Goal: Task Accomplishment & Management: Use online tool/utility

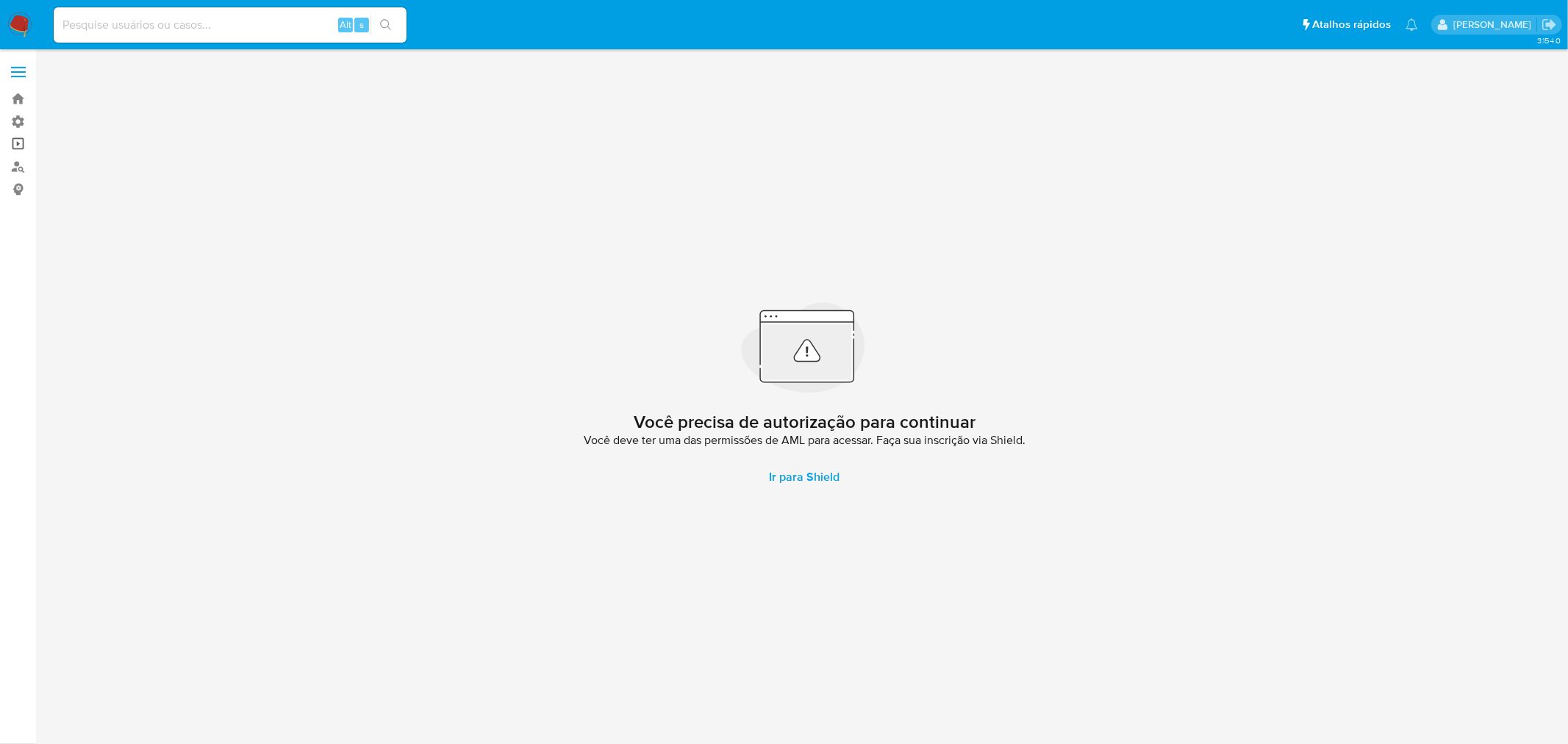
click at [24, 145] on link "Operações em massa" at bounding box center [87, 145] width 175 height 23
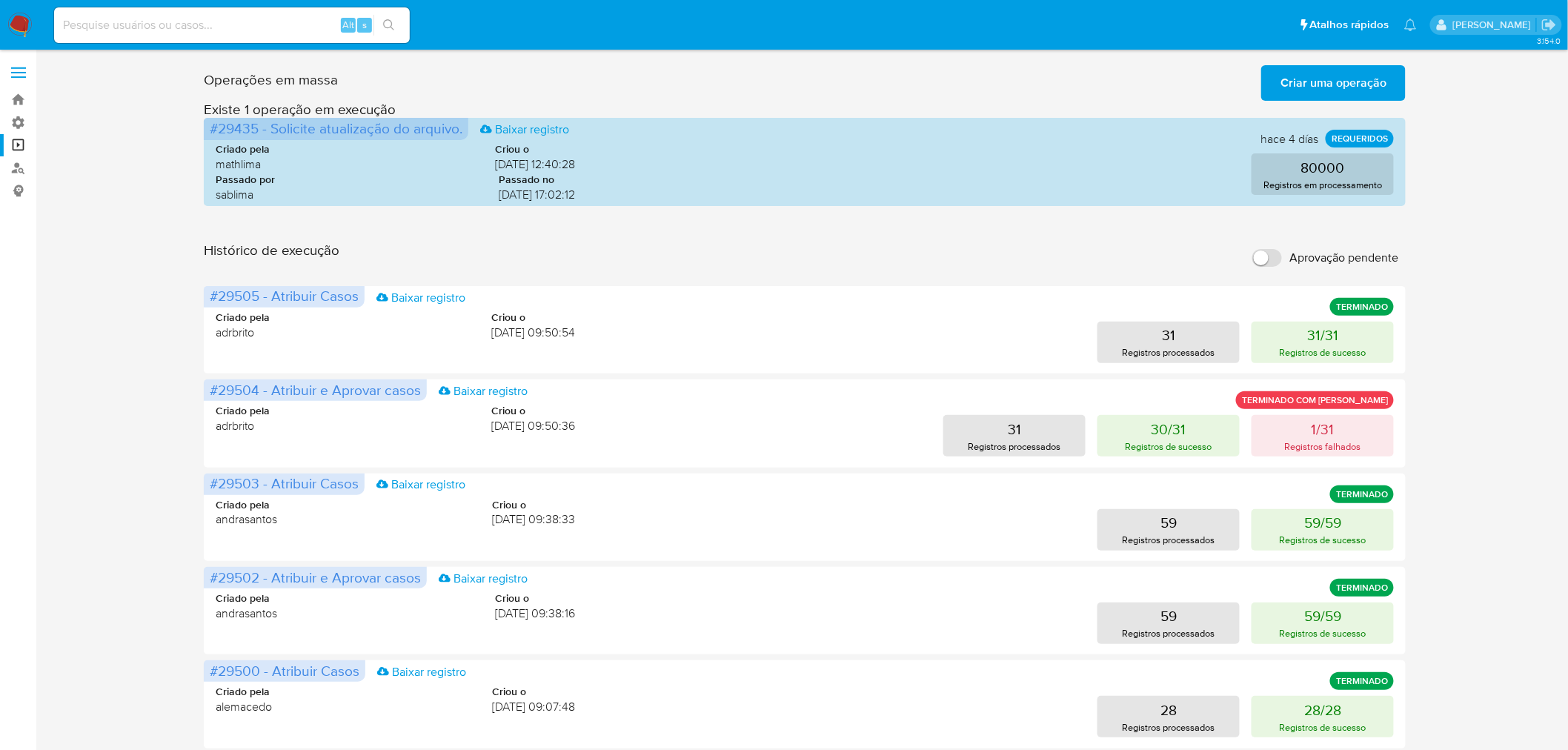
click at [1278, 249] on input "Aprovação pendente" at bounding box center [1267, 258] width 30 height 18
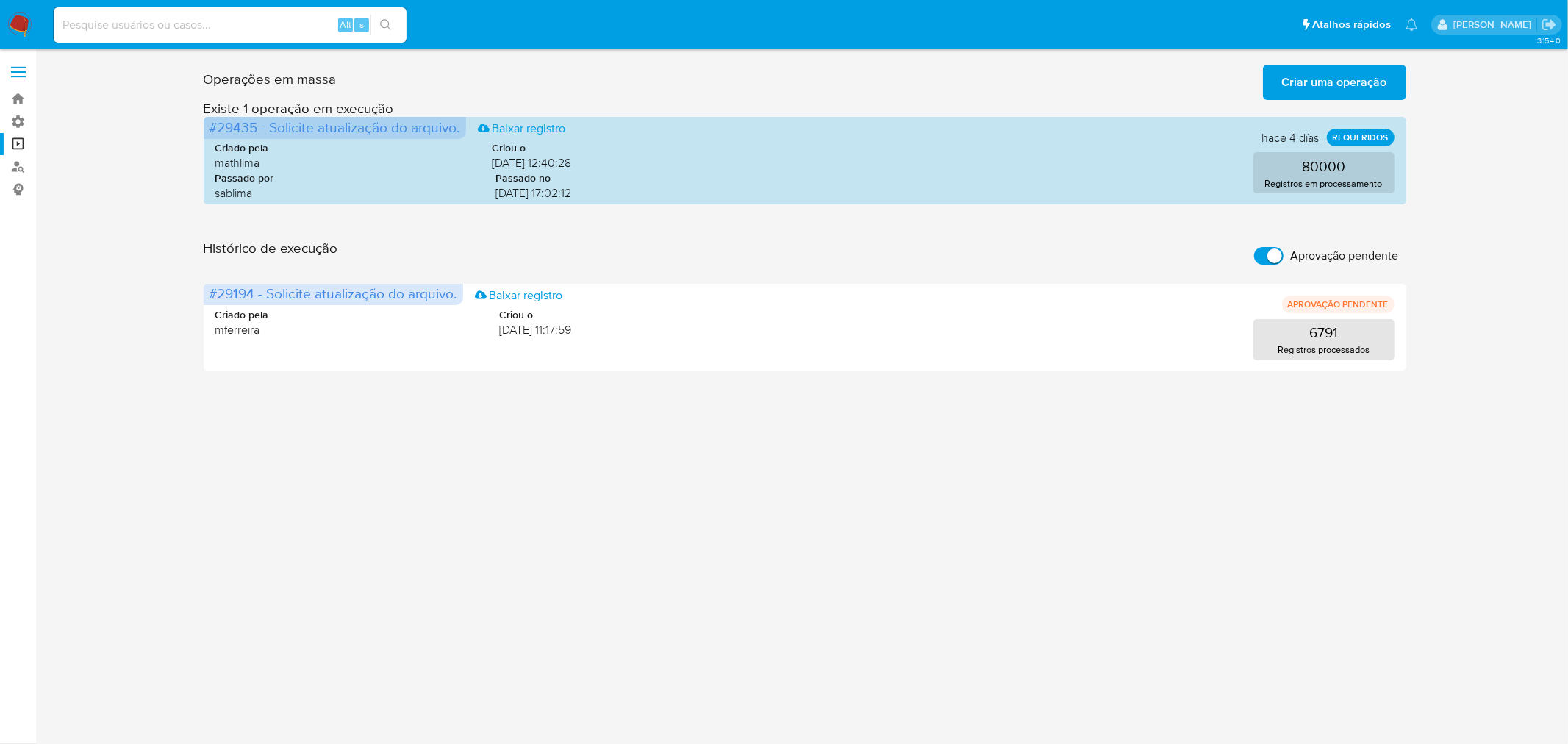
click at [1263, 252] on input "Aprovação pendente" at bounding box center [1269, 256] width 30 height 18
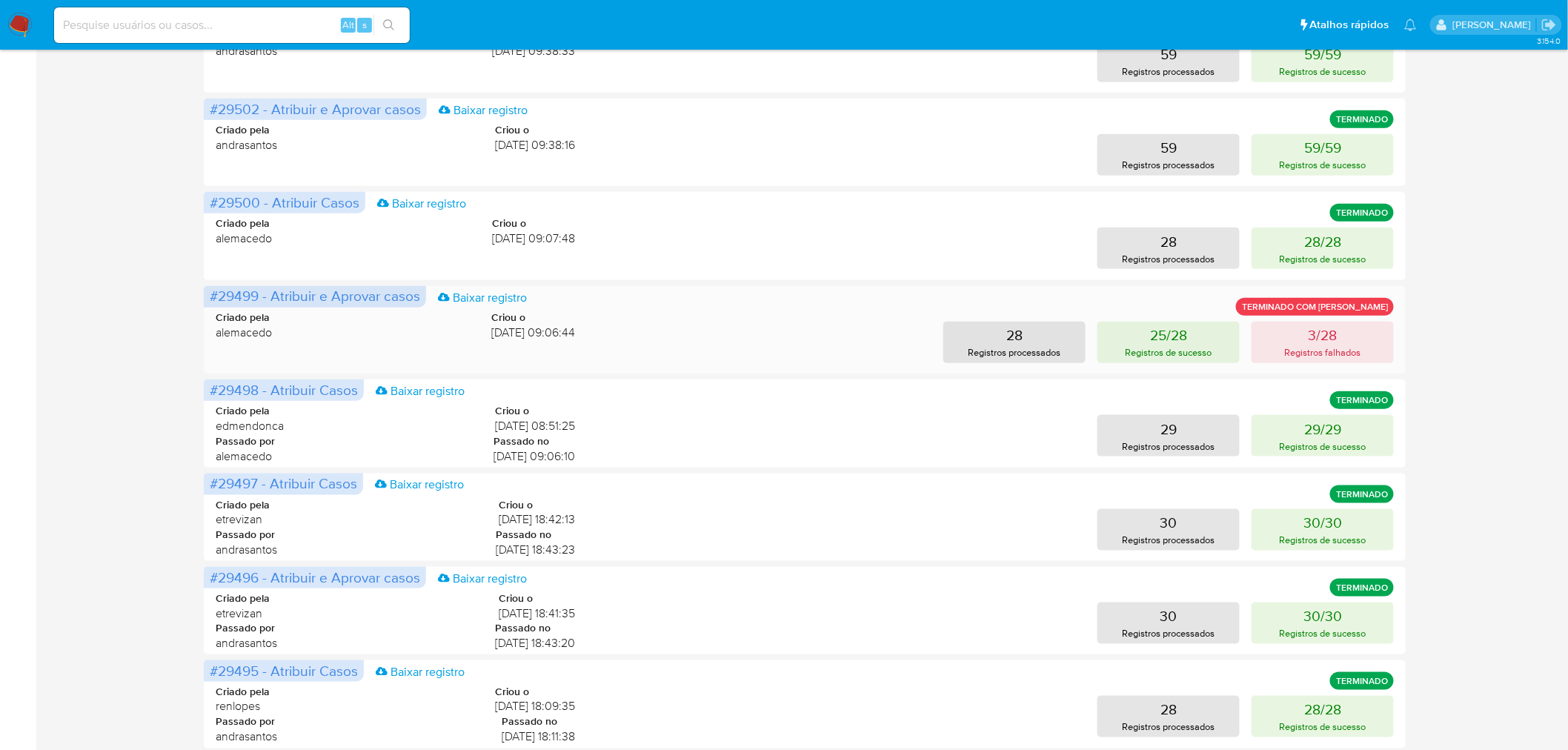
scroll to position [523, 0]
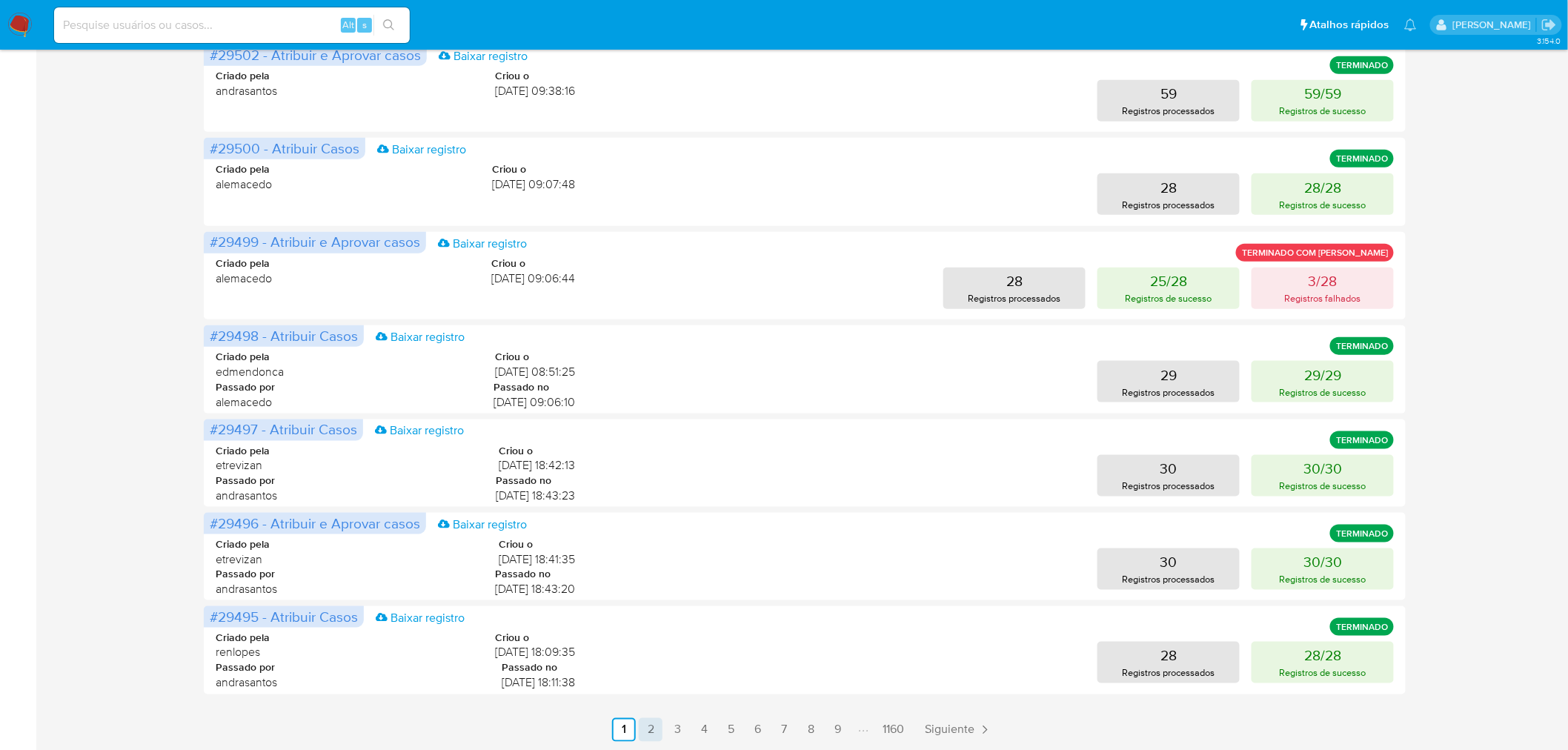
click at [652, 731] on link "2" at bounding box center [651, 731] width 24 height 24
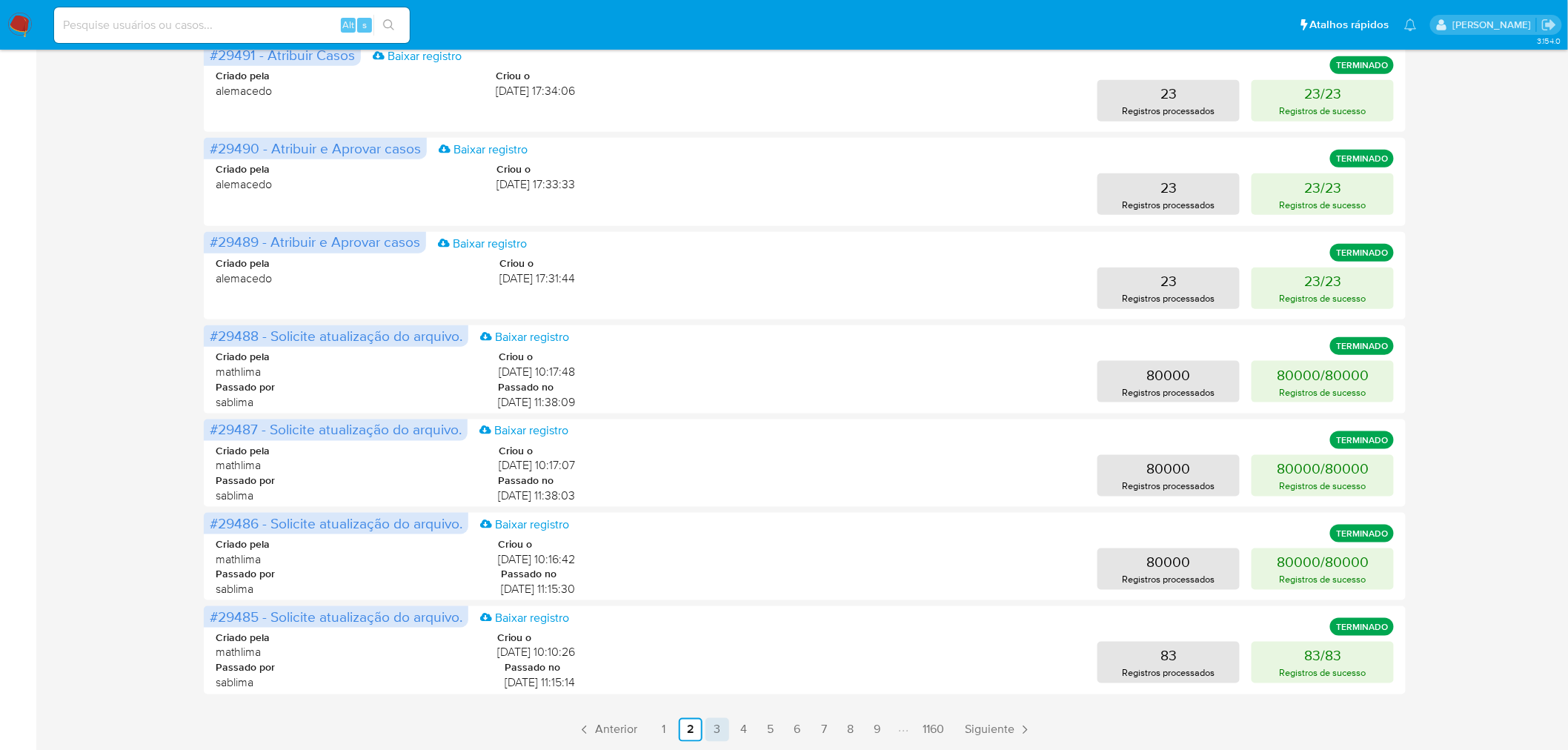
click at [723, 736] on link "3" at bounding box center [718, 731] width 24 height 24
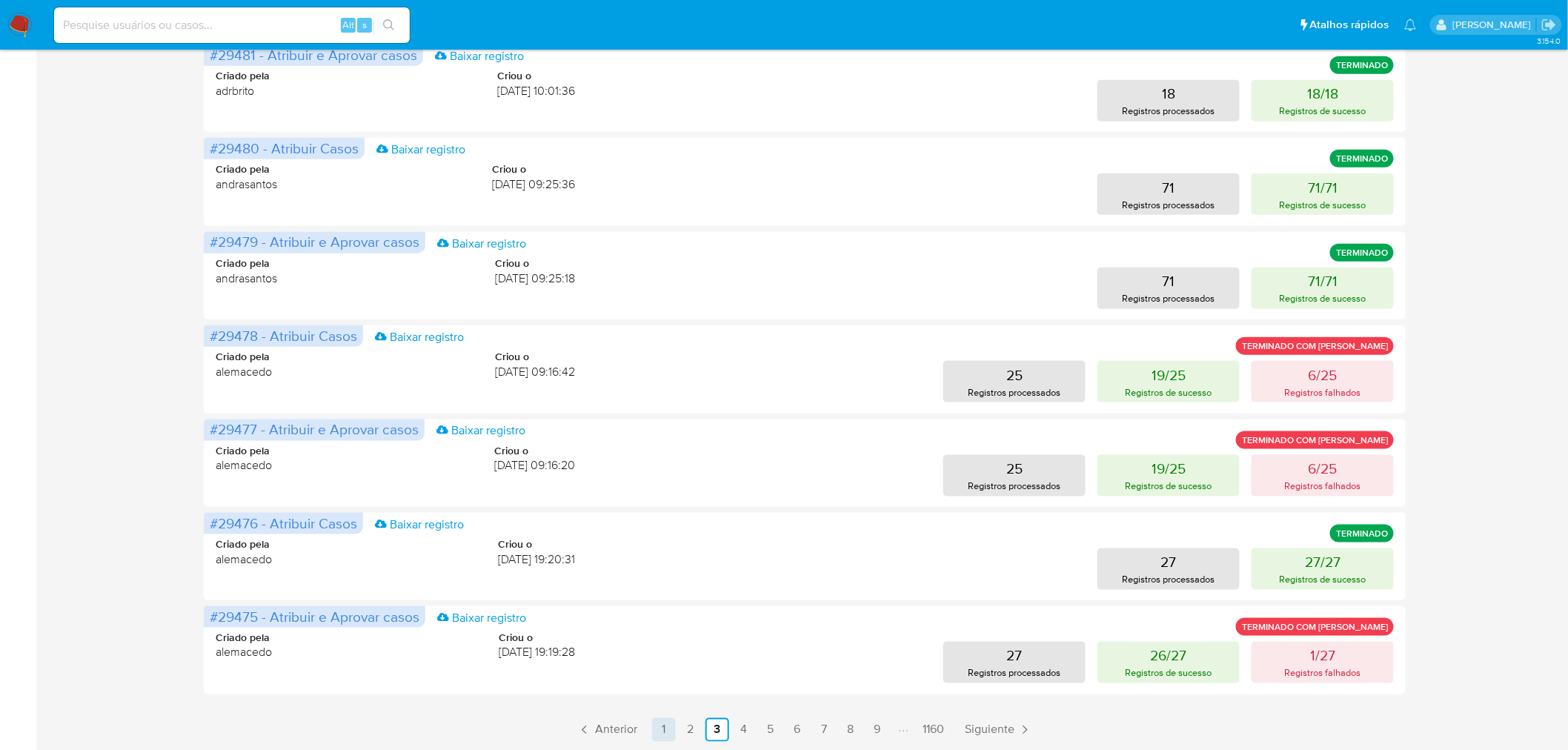
click at [662, 727] on link "1" at bounding box center [664, 731] width 24 height 24
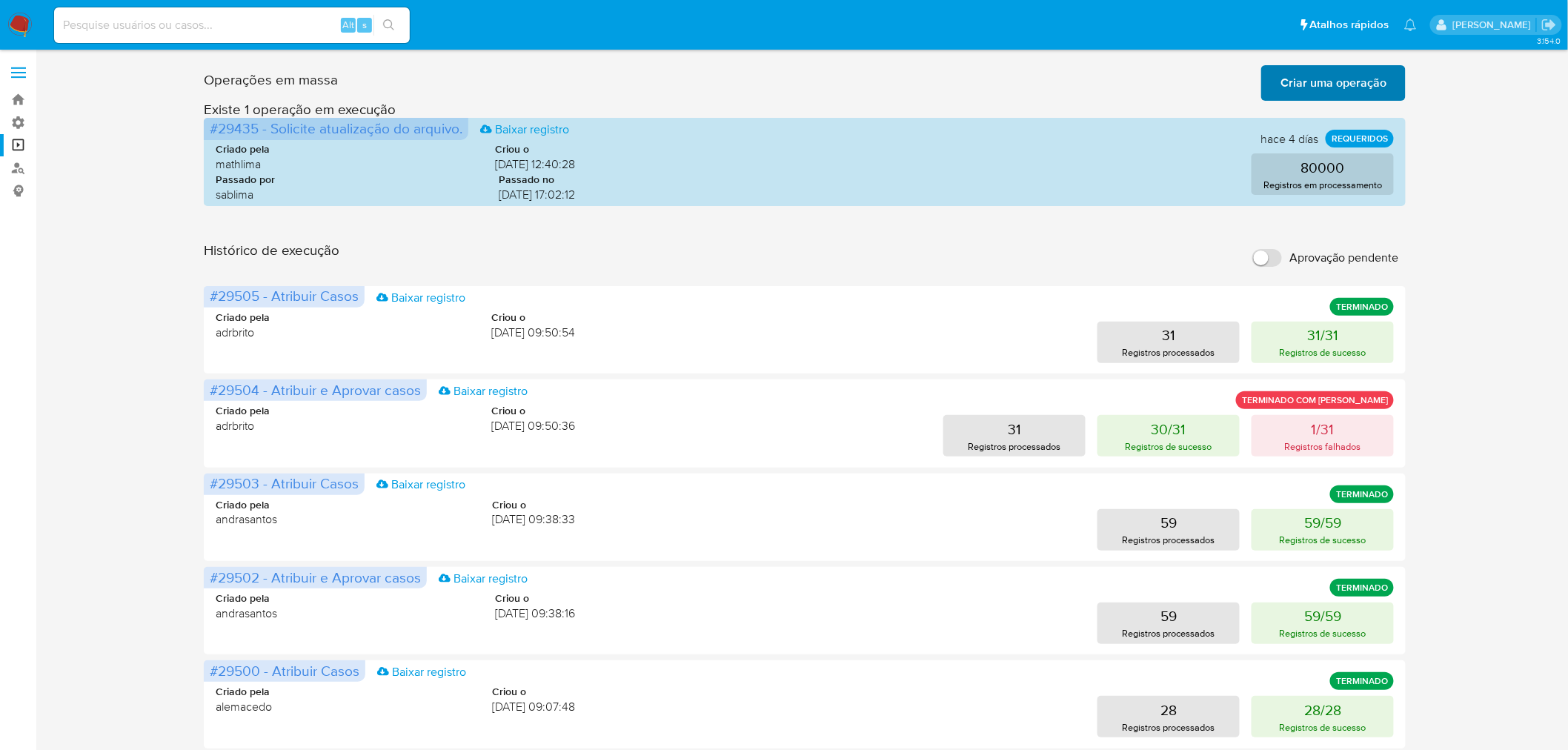
click at [1340, 70] on span "Criar uma operação" at bounding box center [1334, 83] width 106 height 33
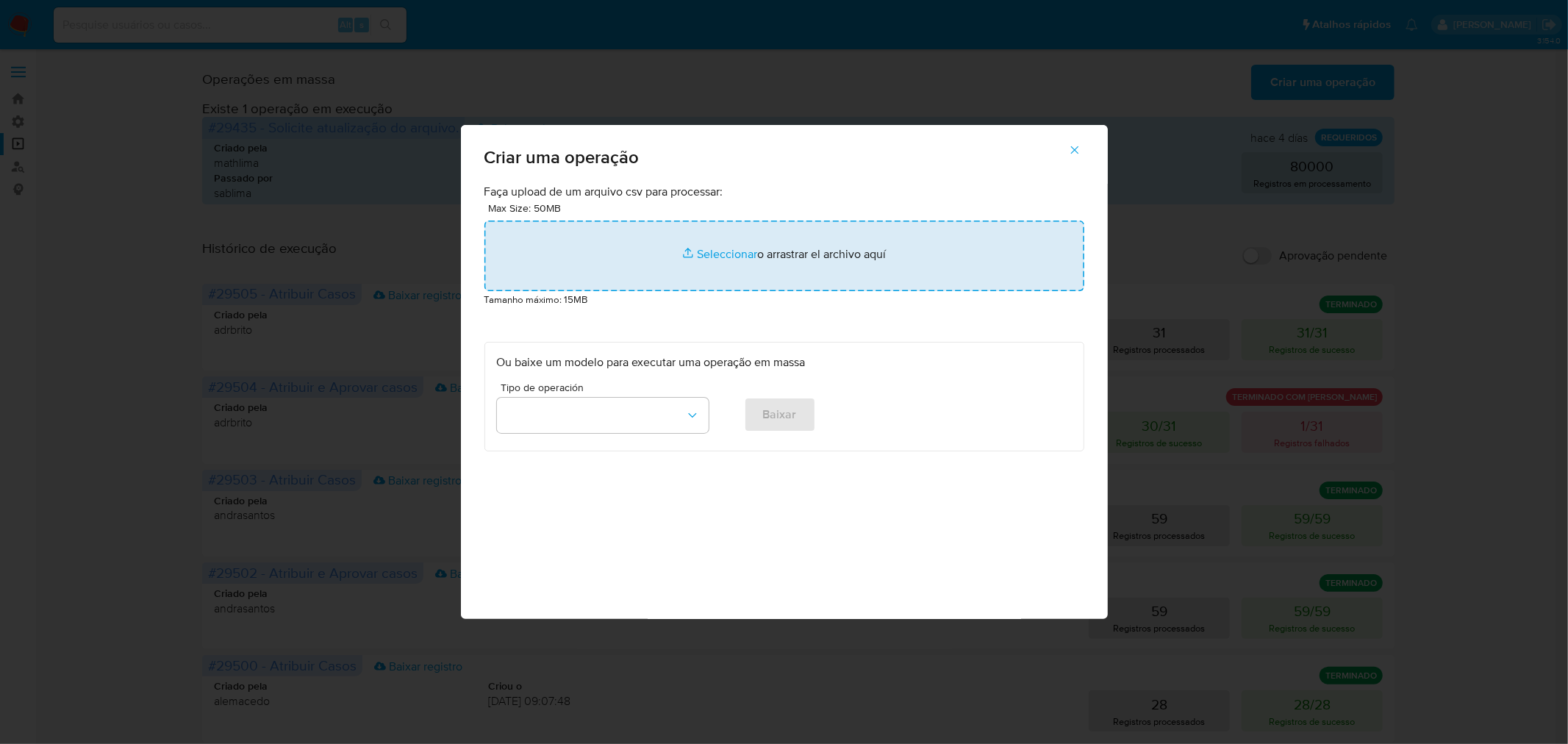
click at [775, 254] on input "file" at bounding box center [784, 256] width 600 height 70
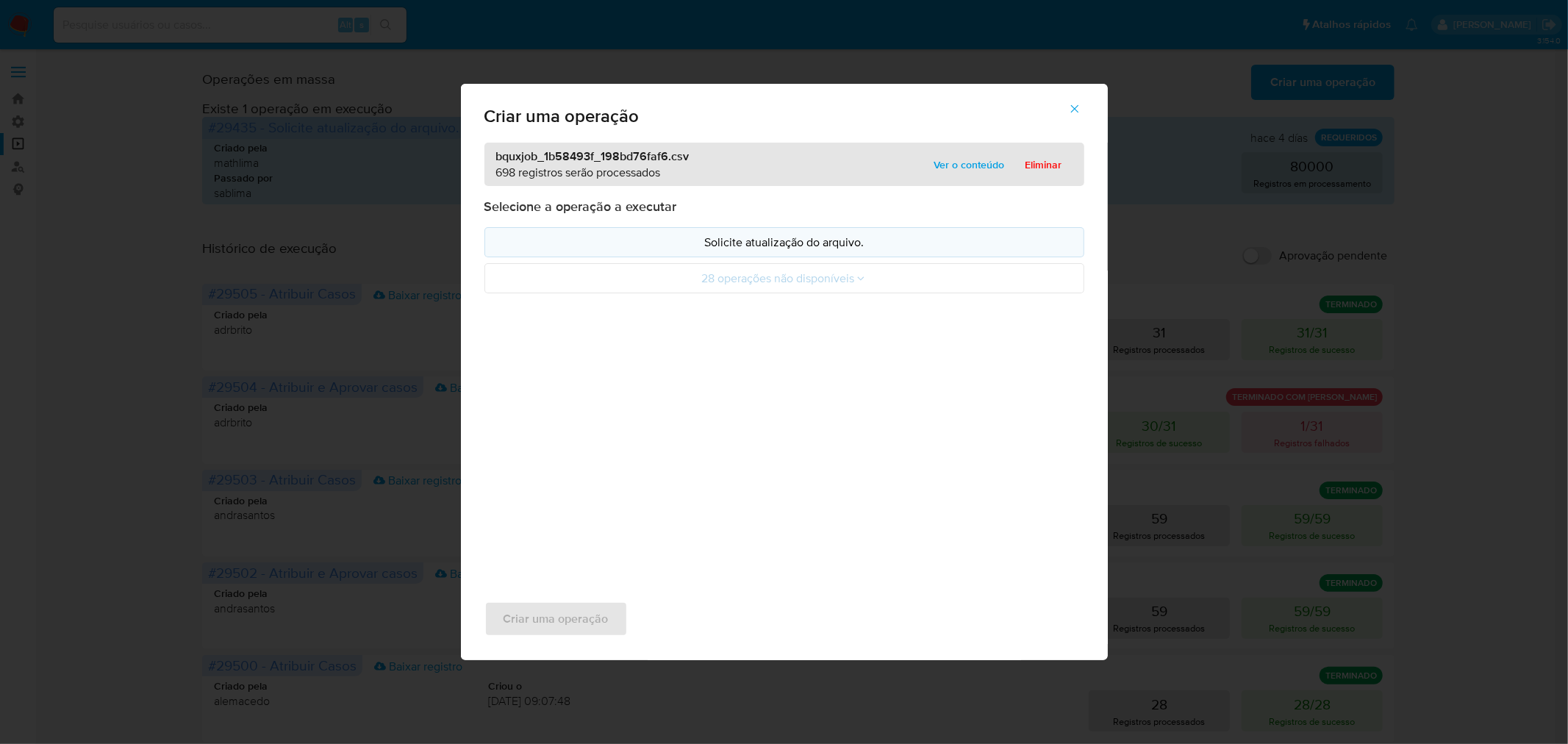
click at [785, 245] on p "Solicite atualização do arquivo." at bounding box center [784, 242] width 575 height 17
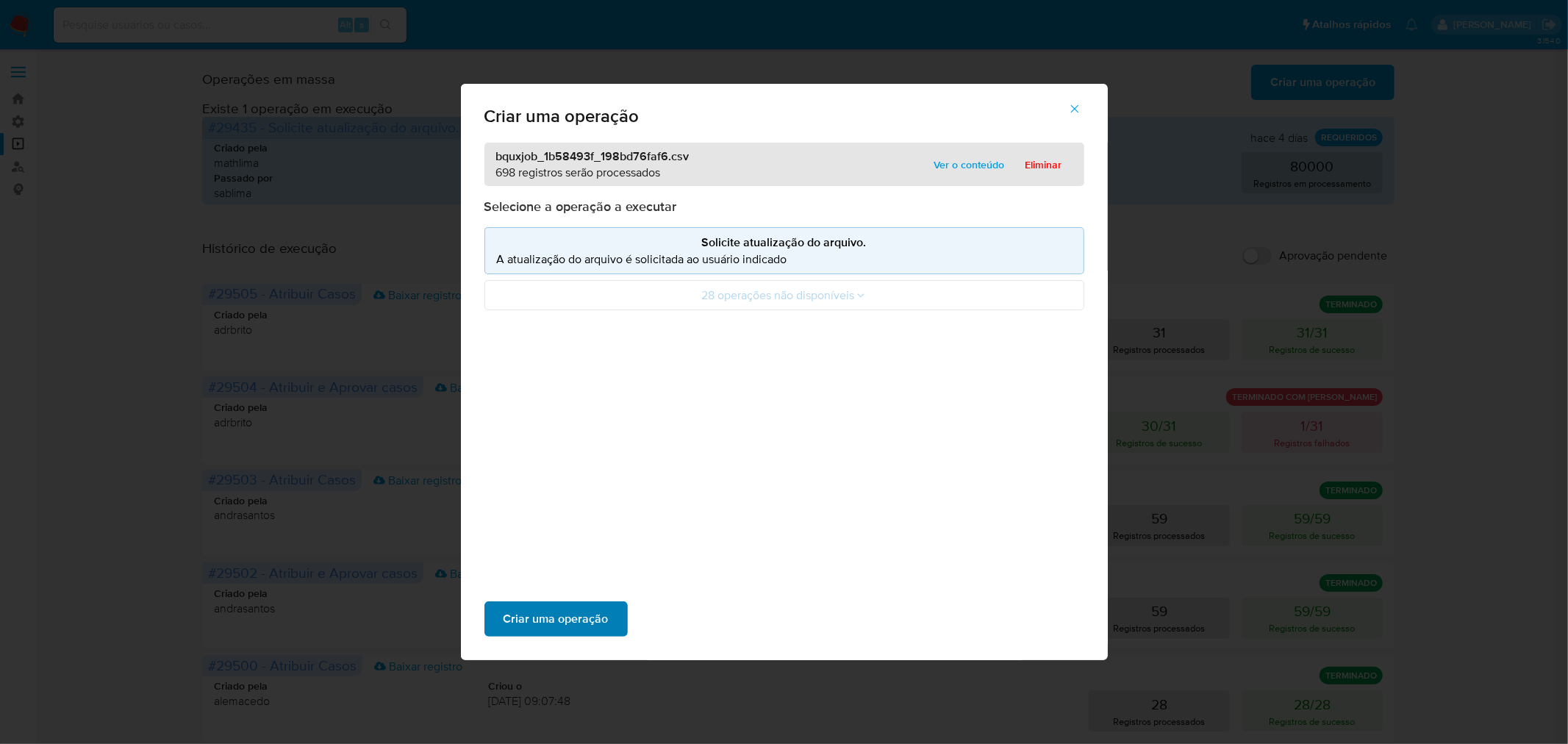
click at [576, 617] on span "Criar uma operação" at bounding box center [556, 620] width 105 height 33
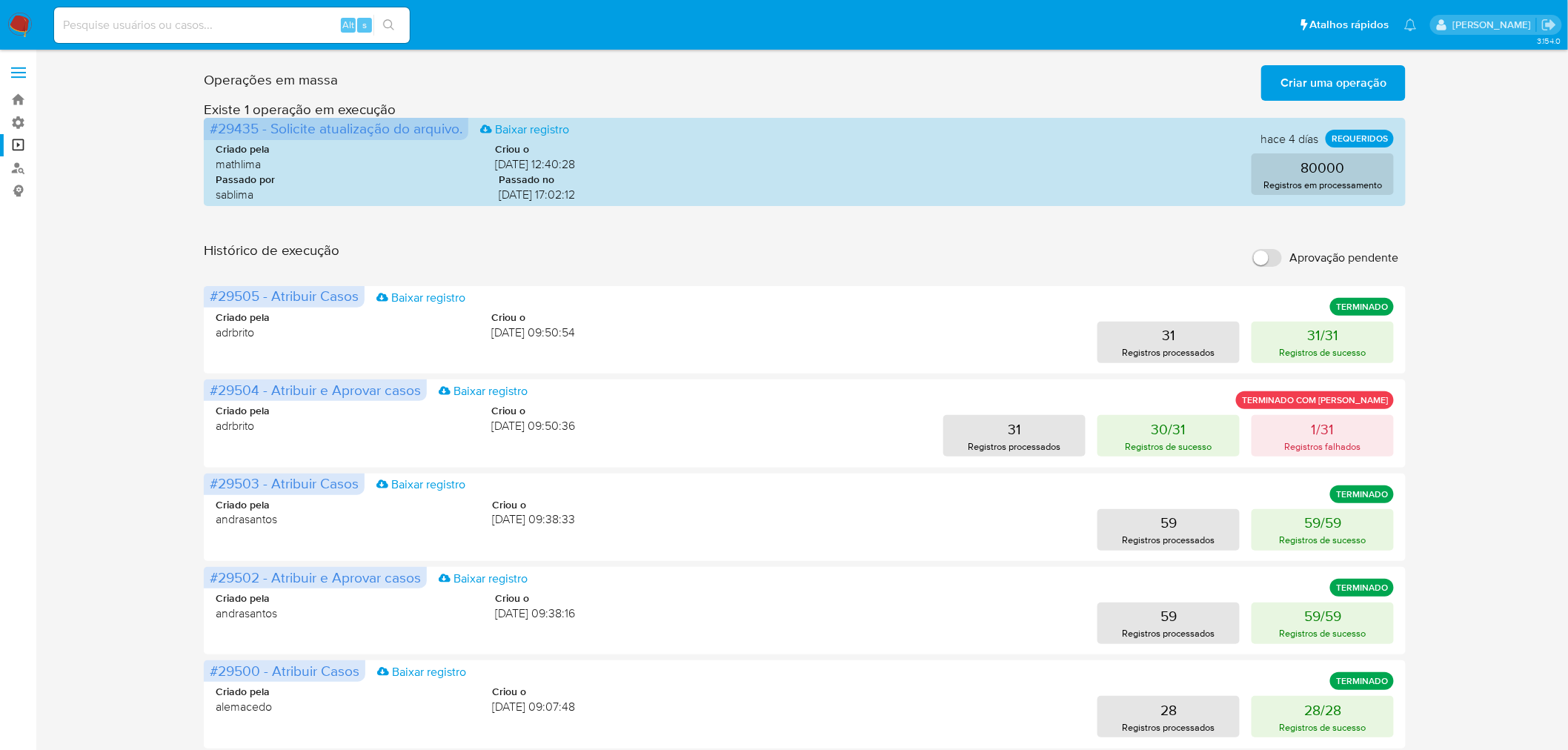
click at [1273, 256] on input "Aprovação pendente" at bounding box center [1267, 258] width 30 height 18
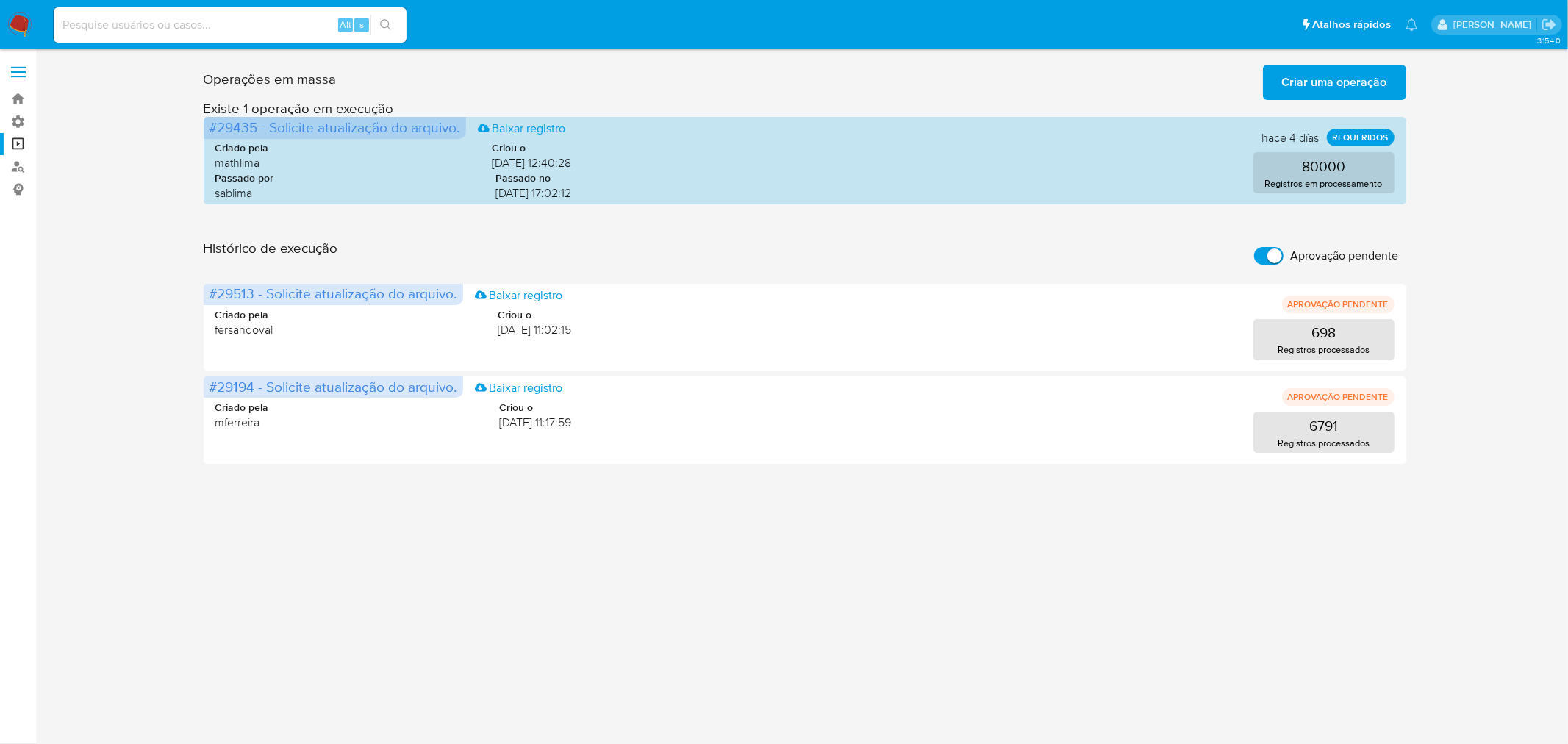
click at [1265, 254] on input "Aprovação pendente" at bounding box center [1269, 256] width 30 height 18
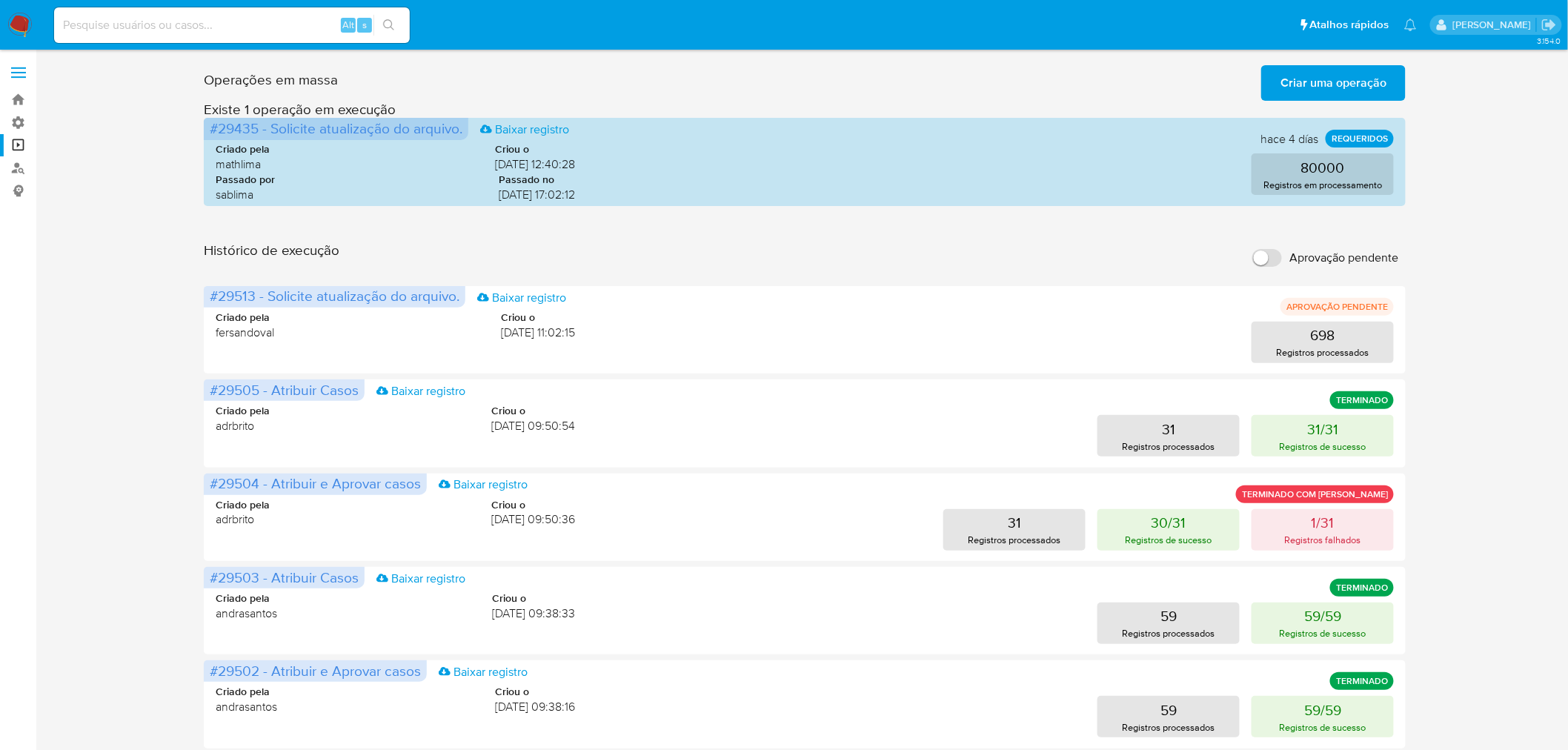
click at [1342, 76] on span "Criar uma operação" at bounding box center [1334, 83] width 106 height 33
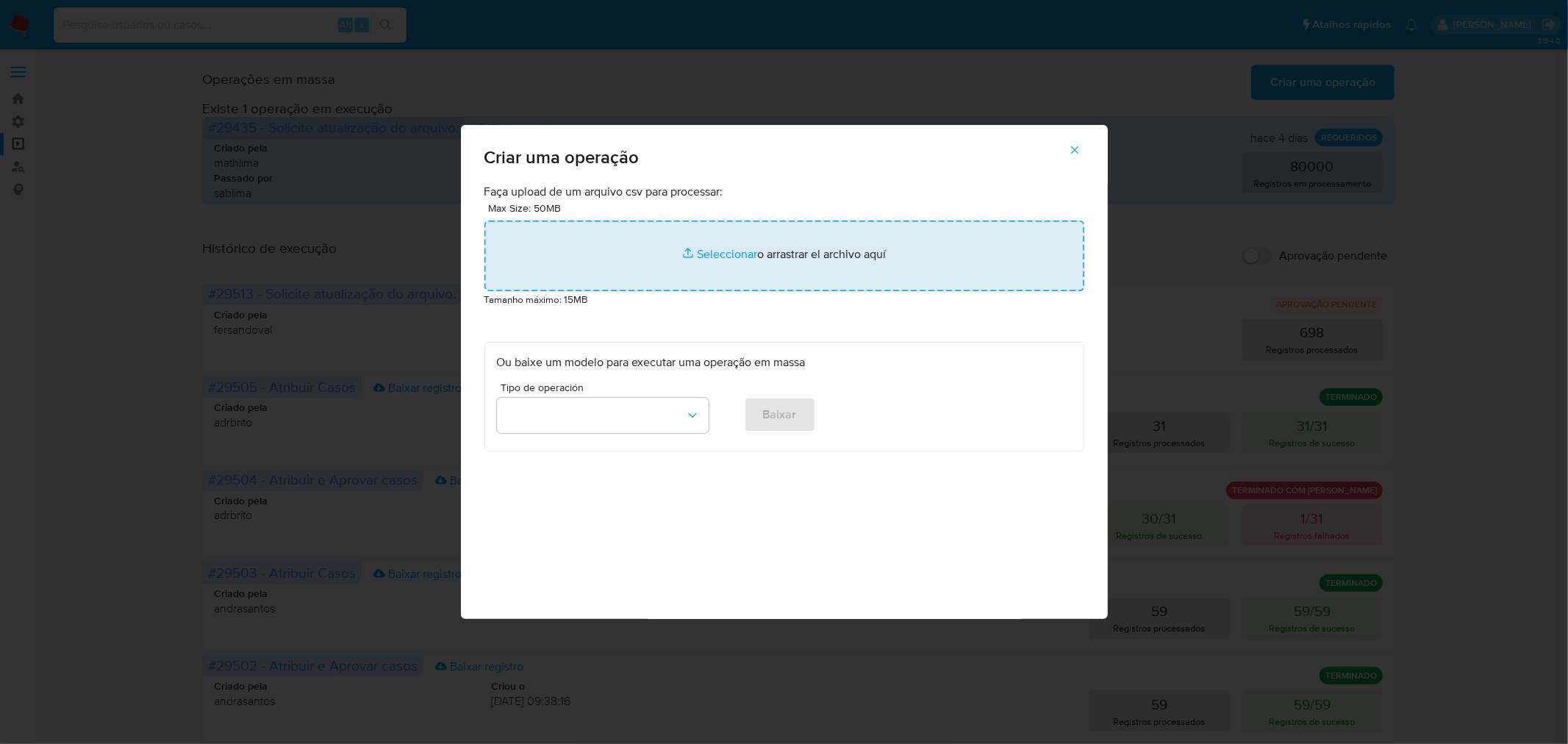
click at [802, 245] on input "file" at bounding box center [784, 256] width 600 height 70
click at [779, 265] on input "file" at bounding box center [784, 256] width 600 height 70
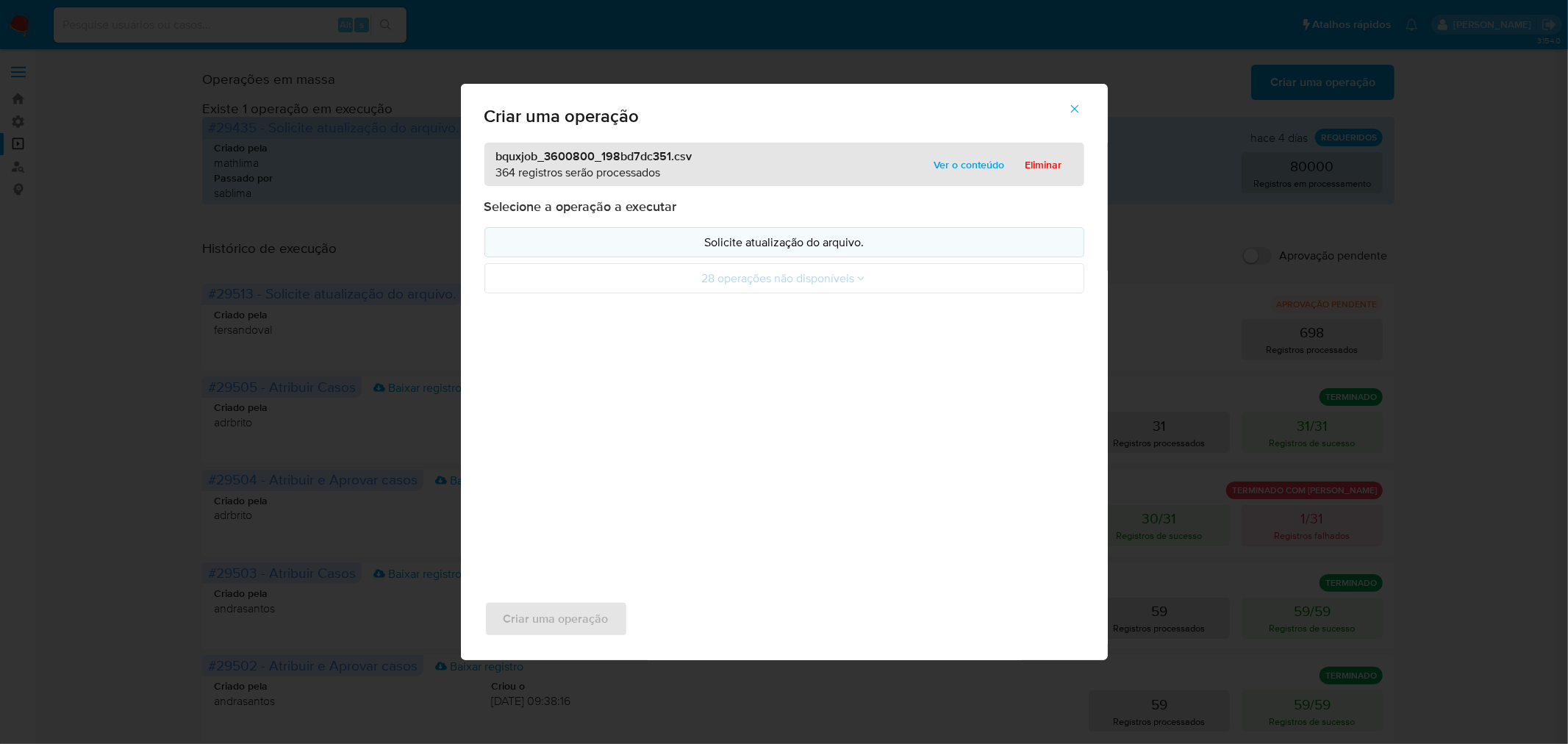
click at [846, 239] on p "Solicite atualização do arquivo." at bounding box center [784, 242] width 575 height 17
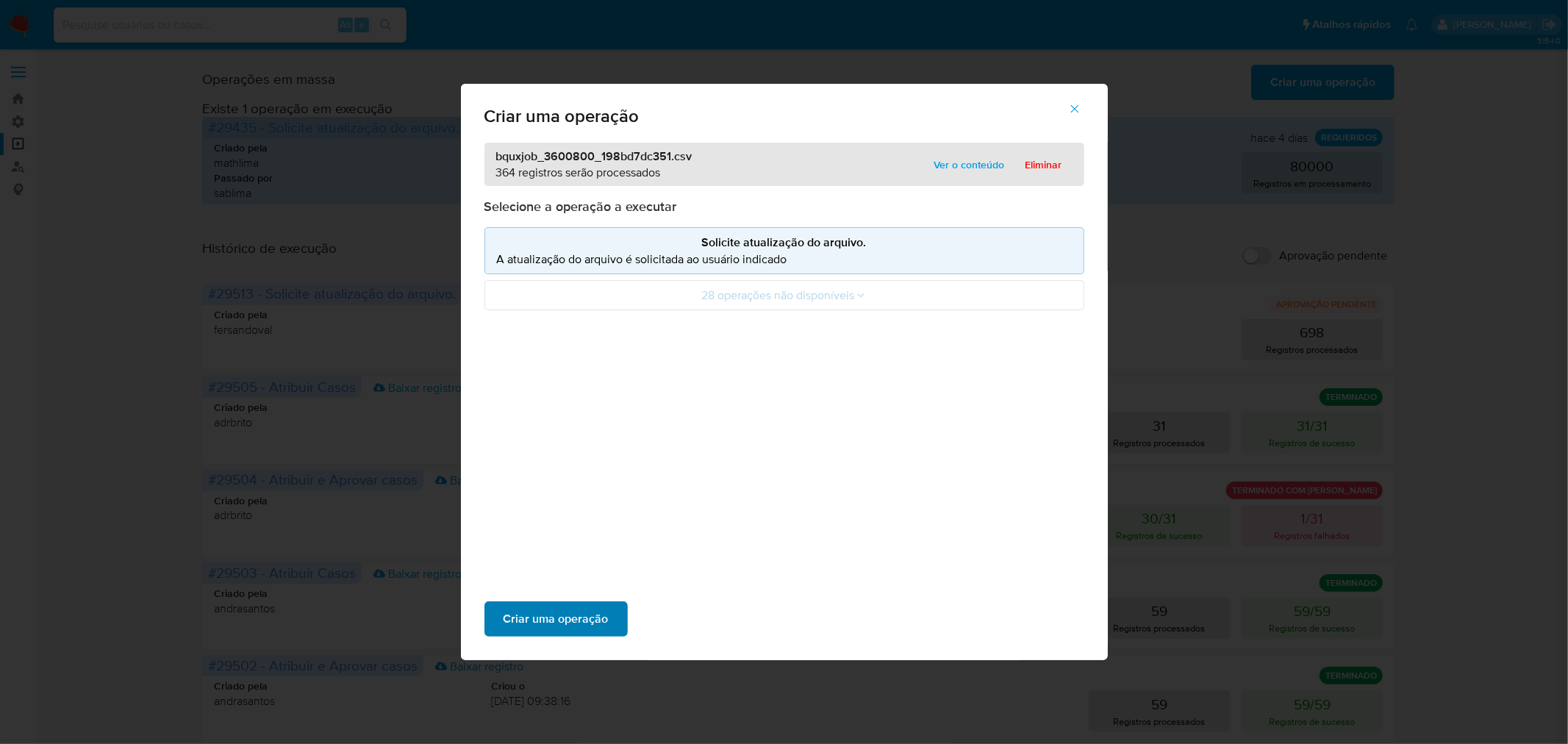
click at [557, 624] on span "Criar uma operação" at bounding box center [556, 620] width 105 height 33
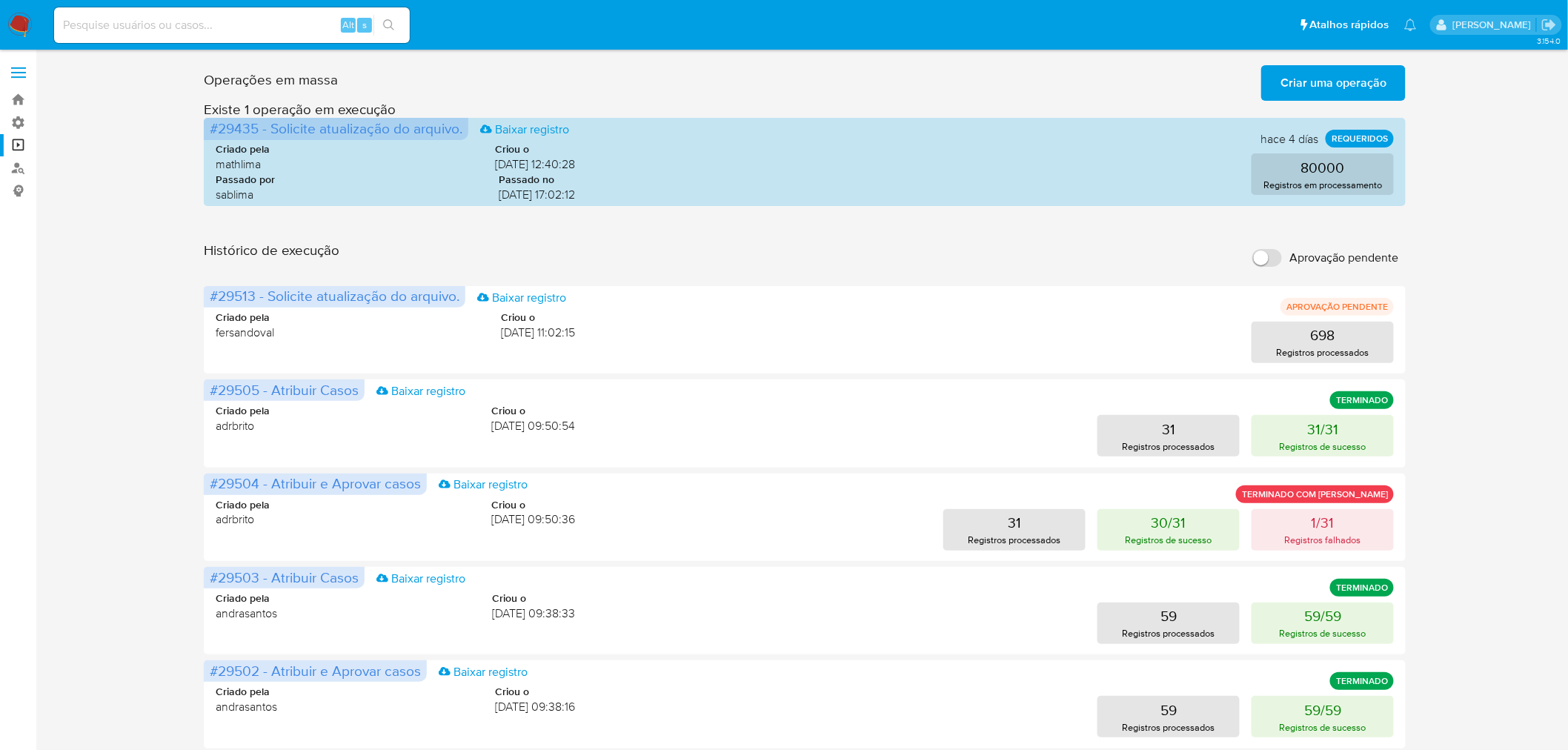
click at [1272, 256] on input "Aprovação pendente" at bounding box center [1267, 258] width 30 height 18
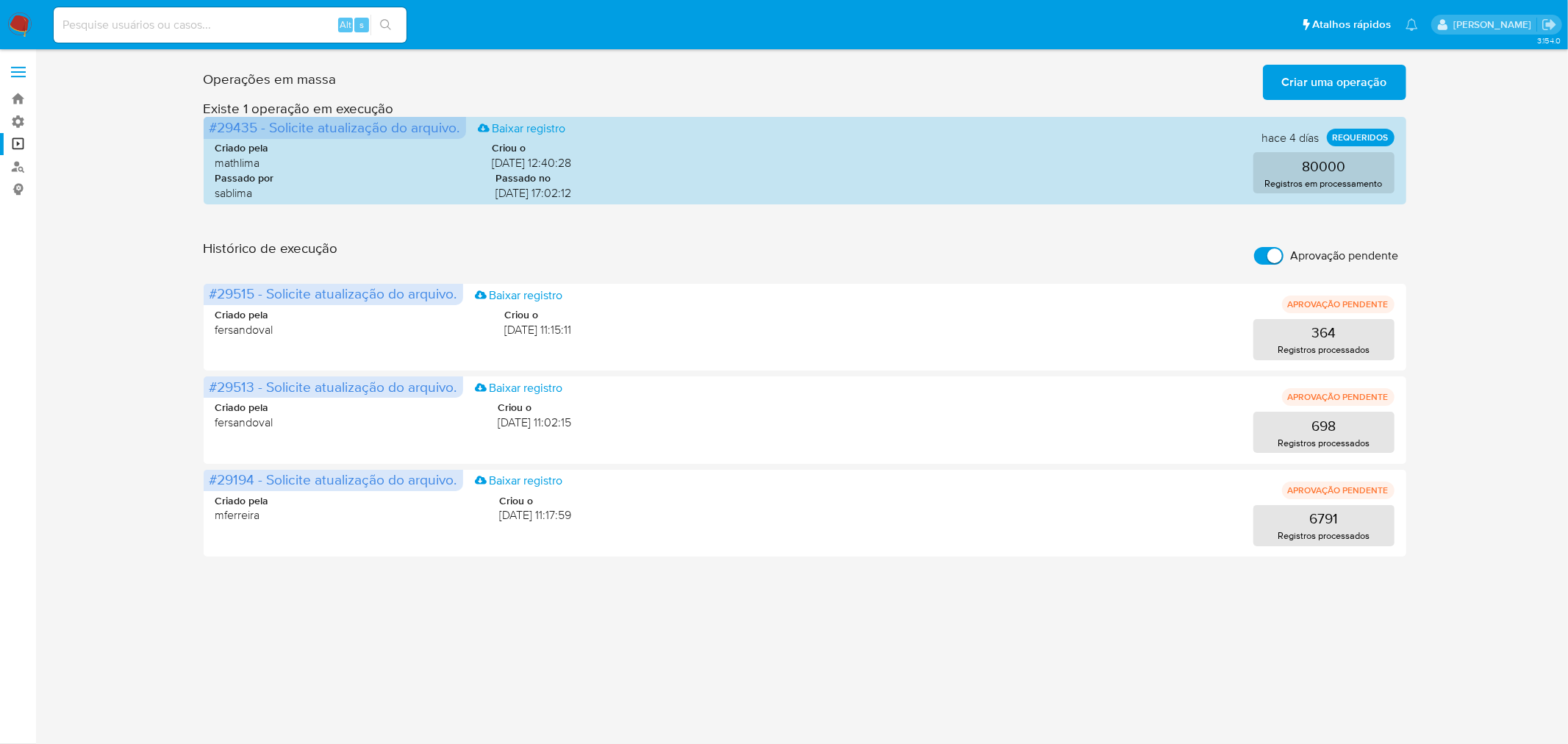
click at [1261, 255] on input "Aprovação pendente" at bounding box center [1269, 256] width 30 height 18
checkbox input "false"
